Goal: Navigation & Orientation: Find specific page/section

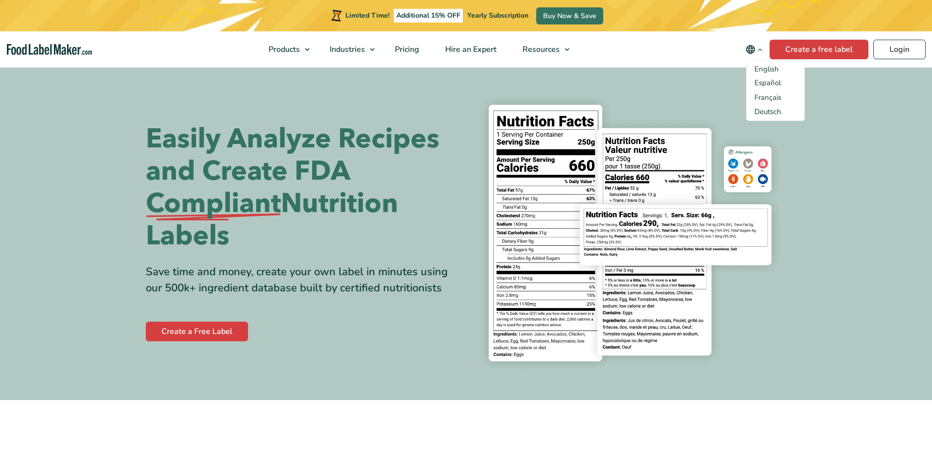
click at [758, 46] on icon "Change language" at bounding box center [759, 49] width 7 height 7
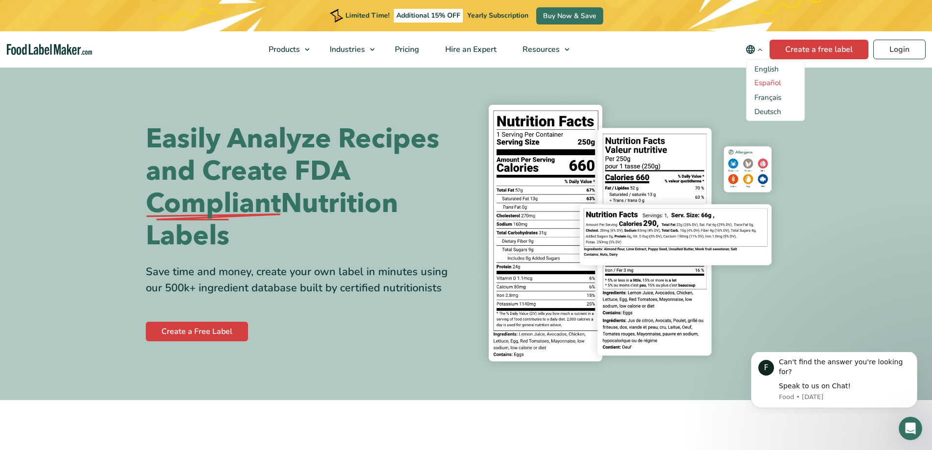
click at [766, 83] on link "Español" at bounding box center [768, 83] width 26 height 10
